Goal: Information Seeking & Learning: Learn about a topic

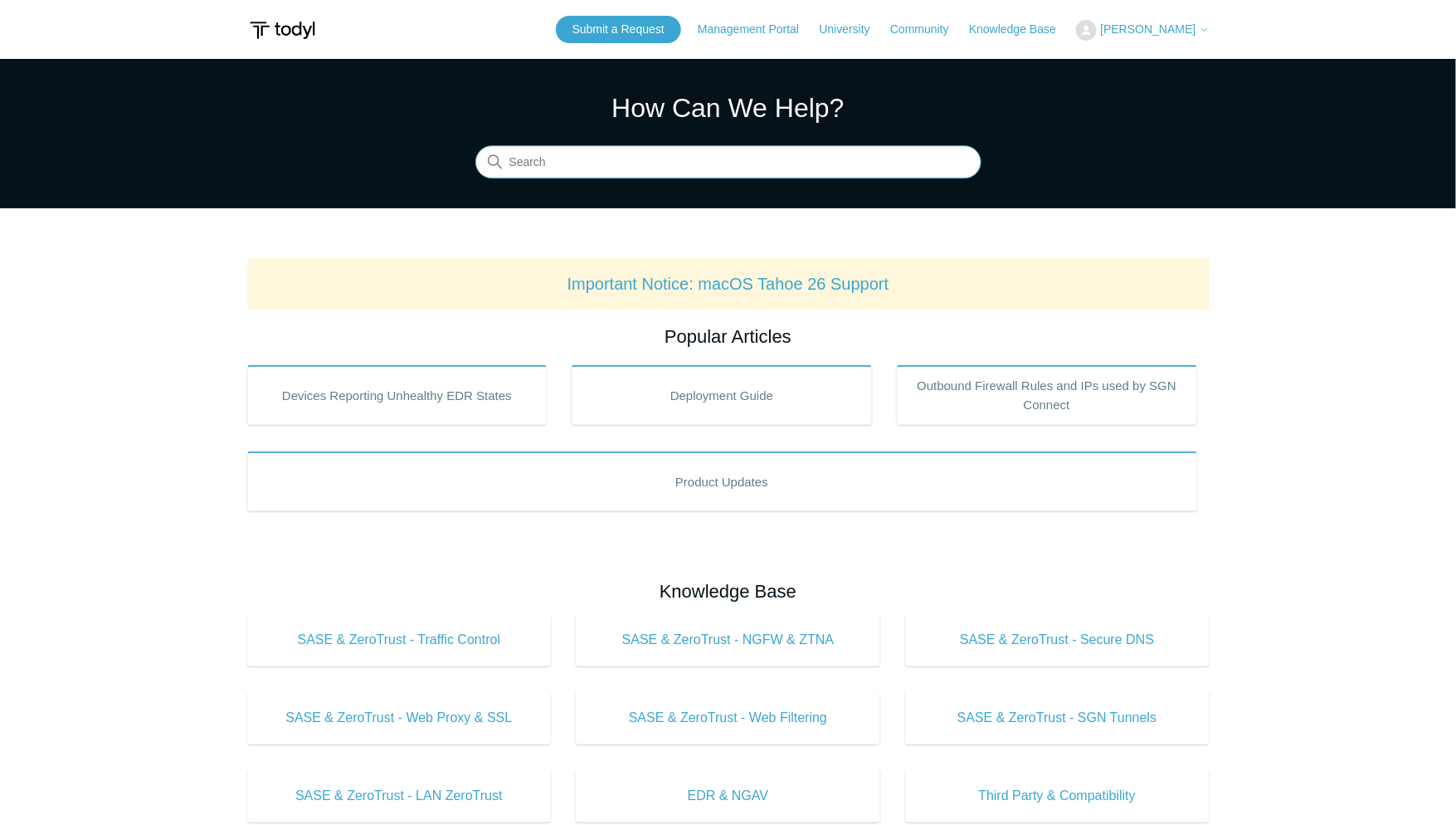
click at [575, 162] on input "Search" at bounding box center [728, 163] width 507 height 33
type input "EDR compatibility"
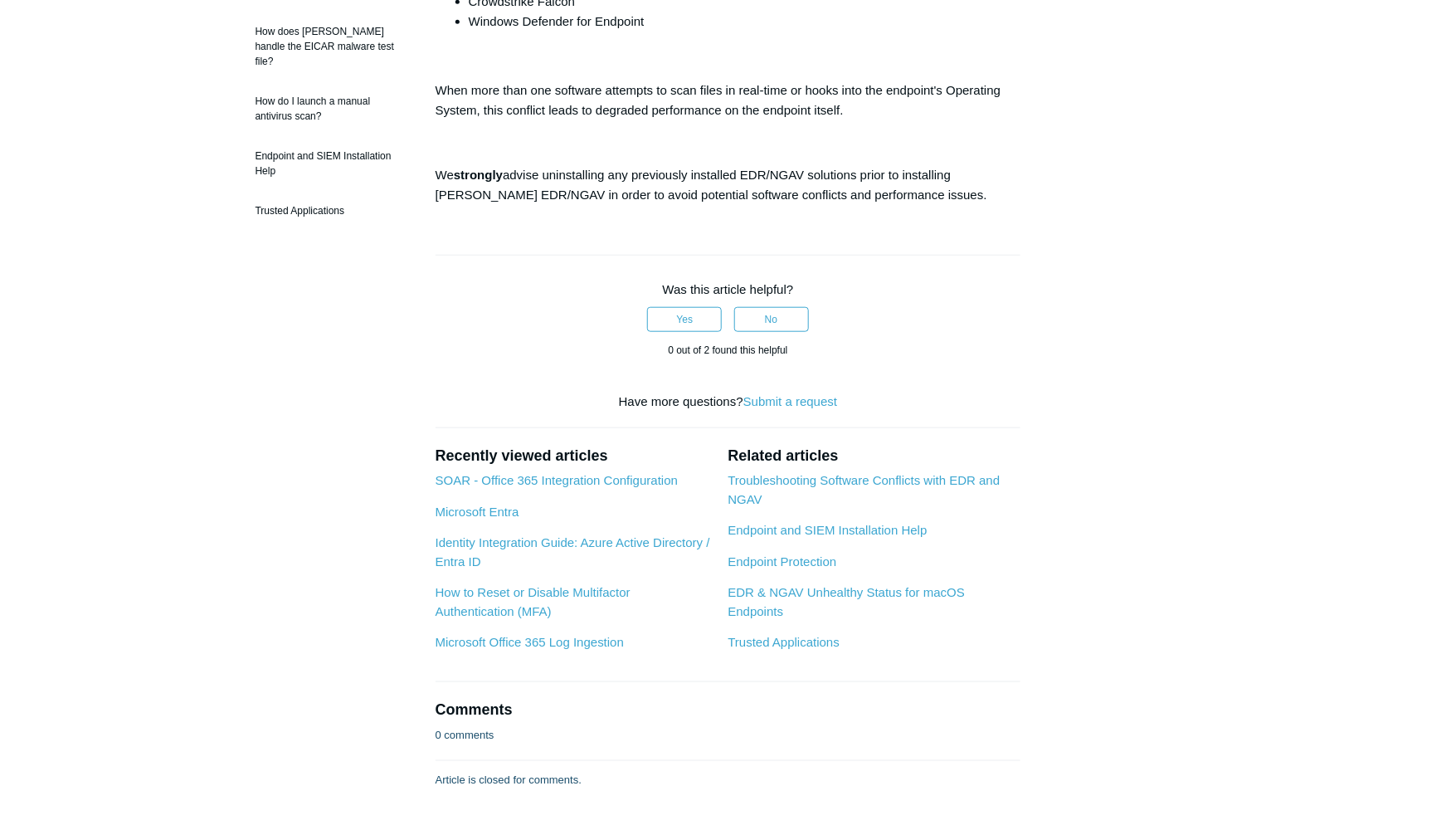
scroll to position [575, 0]
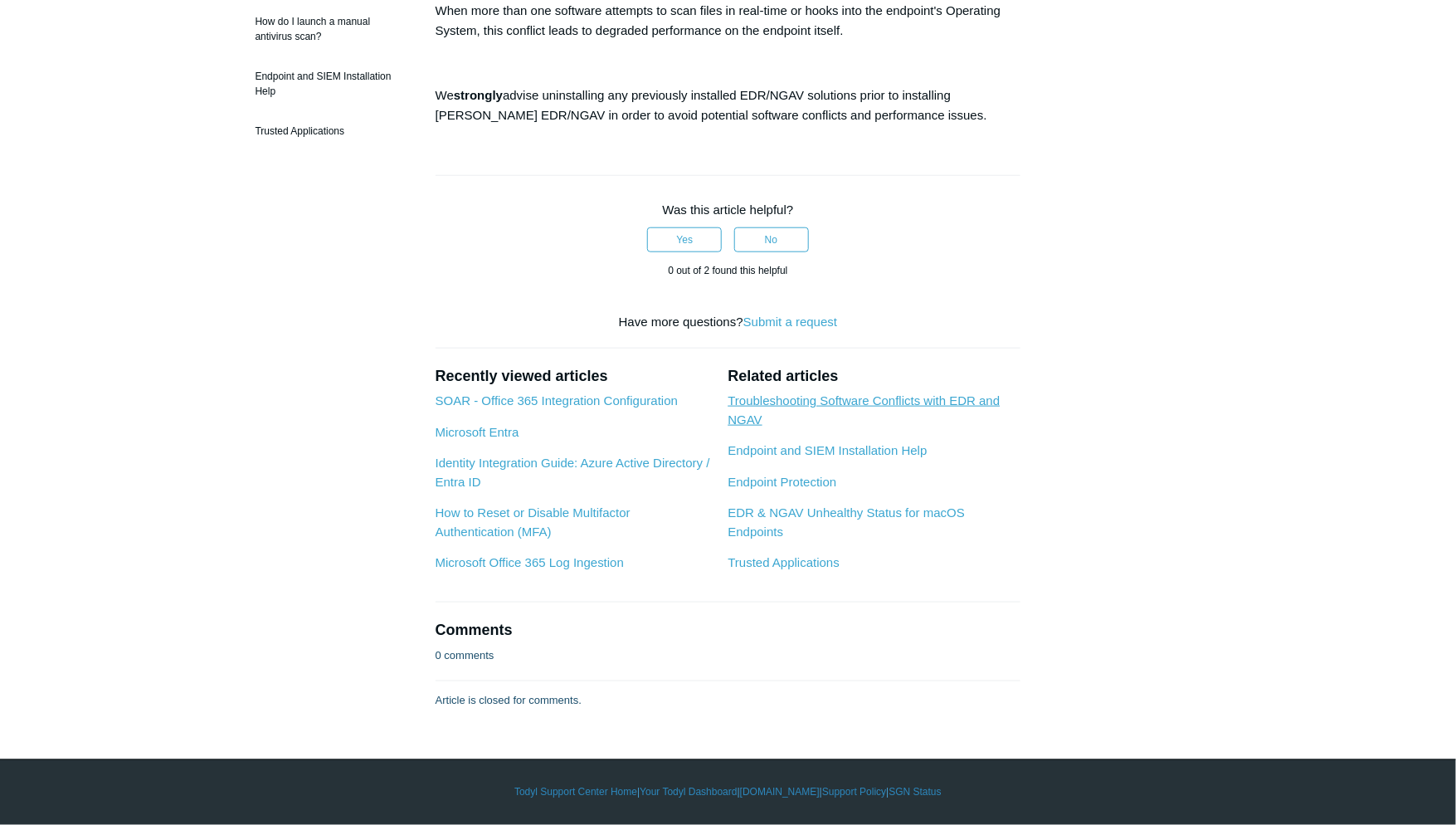
click at [848, 402] on link "Troubleshooting Software Conflicts with EDR and NGAV" at bounding box center [863, 409] width 272 height 33
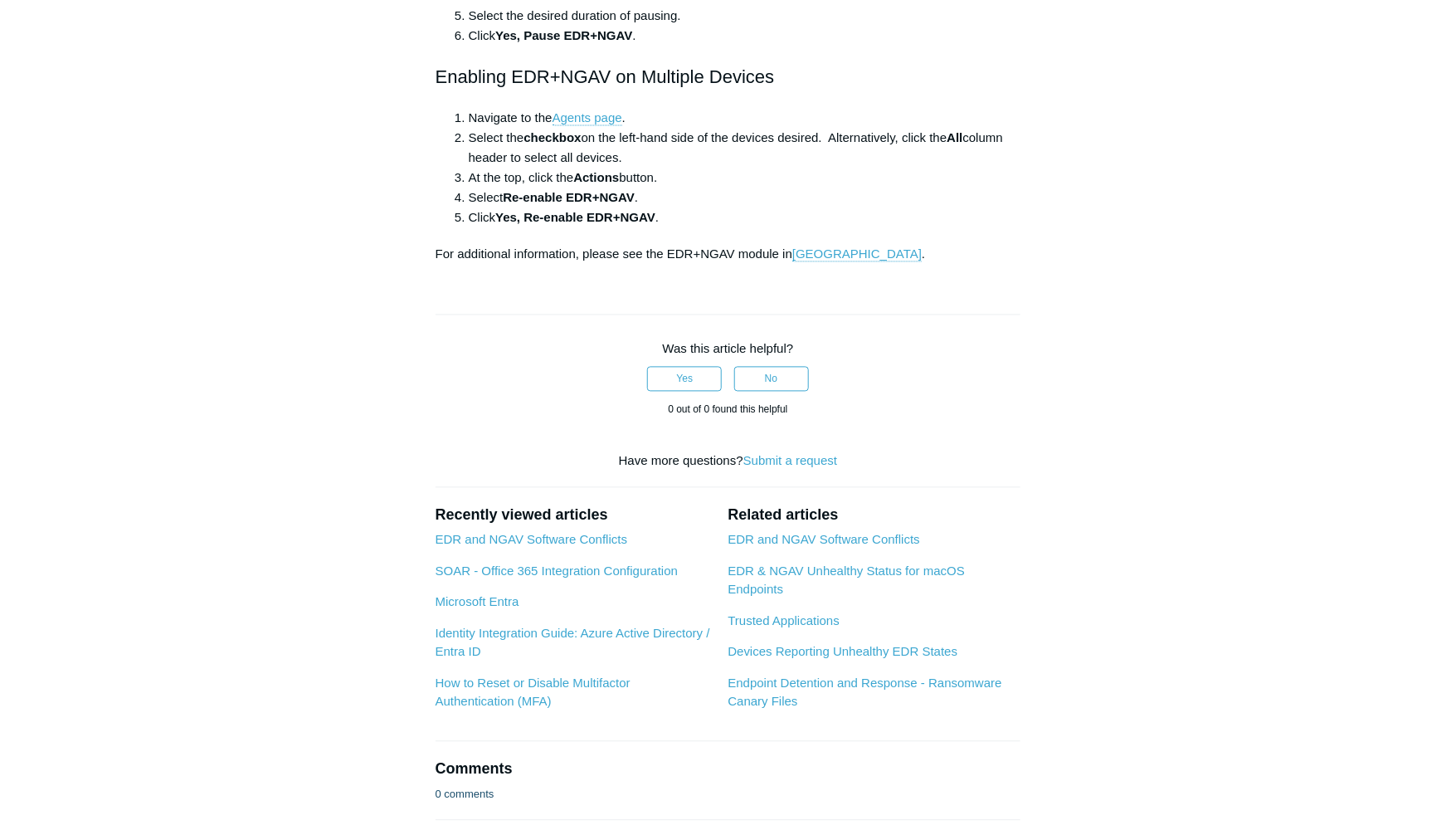
scroll to position [1224, 0]
